Goal: Information Seeking & Learning: Learn about a topic

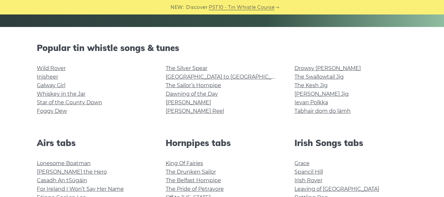
scroll to position [164, 0]
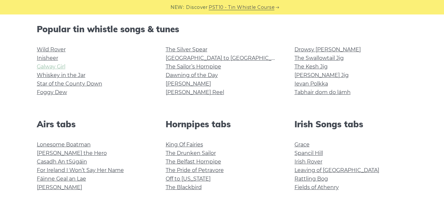
click at [57, 68] on link "Galway Girl" at bounding box center [51, 66] width 29 height 6
click at [308, 49] on link "Drowsy [PERSON_NAME]" at bounding box center [328, 49] width 66 height 6
click at [303, 65] on link "The Kesh Jig" at bounding box center [311, 66] width 33 height 6
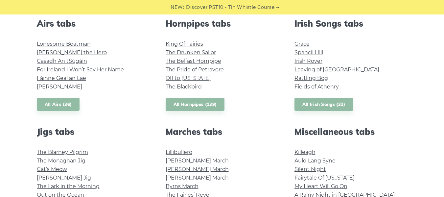
scroll to position [263, 0]
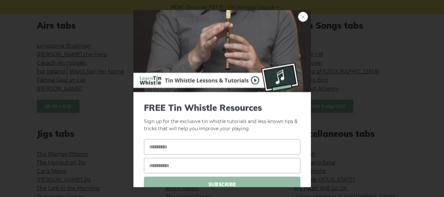
click at [300, 16] on link "×" at bounding box center [303, 17] width 10 height 10
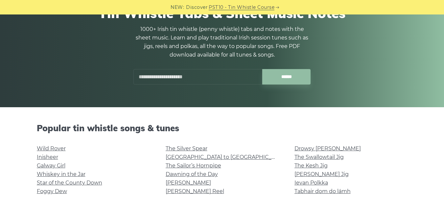
scroll to position [66, 0]
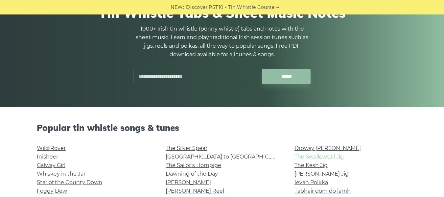
click at [317, 158] on link "The Swallowtail Jig" at bounding box center [319, 156] width 49 height 6
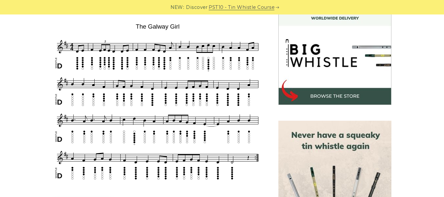
scroll to position [197, 0]
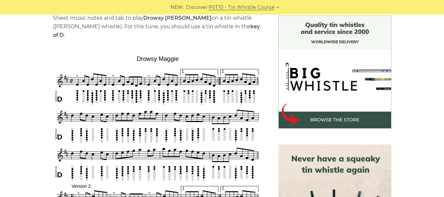
scroll to position [164, 0]
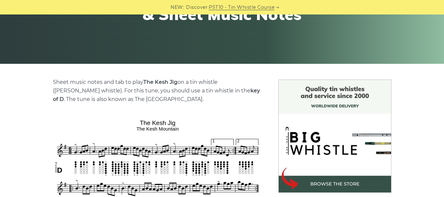
scroll to position [131, 0]
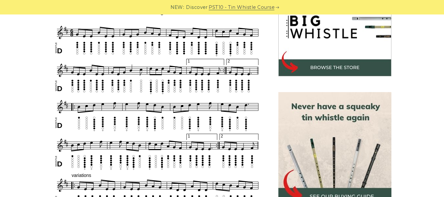
scroll to position [230, 0]
